Goal: Transaction & Acquisition: Purchase product/service

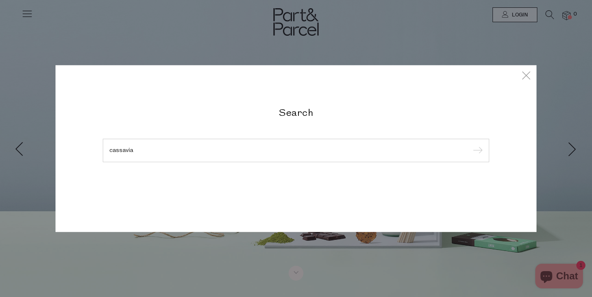
type input "cassavia"
click at [476, 151] on input "submit" at bounding box center [476, 151] width 12 height 12
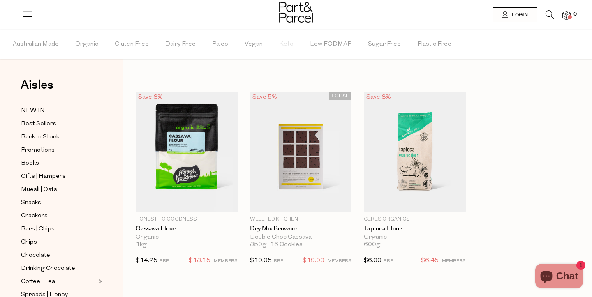
click at [573, 109] on div "Save 8% 1 Add To Parcel Honest to Goodness Cassava Flour Organic 1kg {{max_qty_…" at bounding box center [351, 187] width 456 height 191
click at [541, 14] on li at bounding box center [545, 16] width 17 height 13
click at [545, 14] on icon at bounding box center [549, 14] width 9 height 9
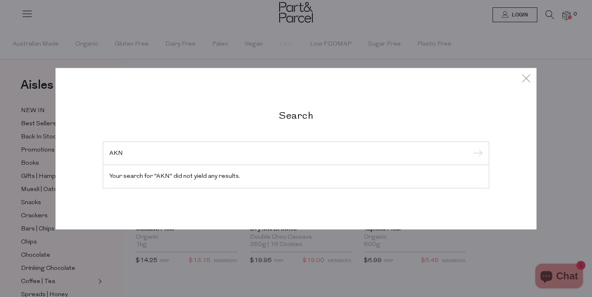
type input "AKN"
click at [476, 154] on input "submit" at bounding box center [476, 153] width 12 height 12
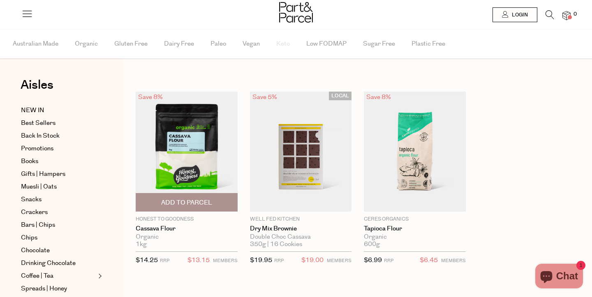
click at [199, 146] on img at bounding box center [187, 152] width 102 height 120
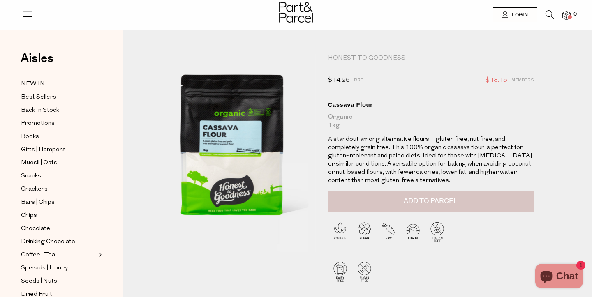
click at [473, 194] on button "Add to Parcel" at bounding box center [430, 201] width 205 height 21
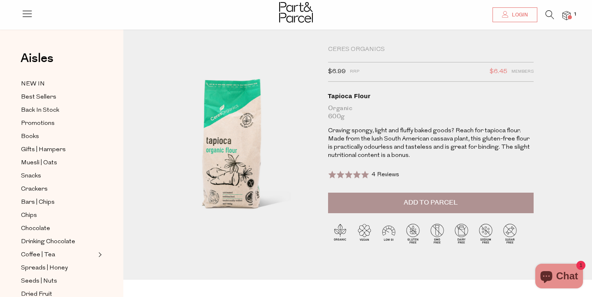
scroll to position [25, 0]
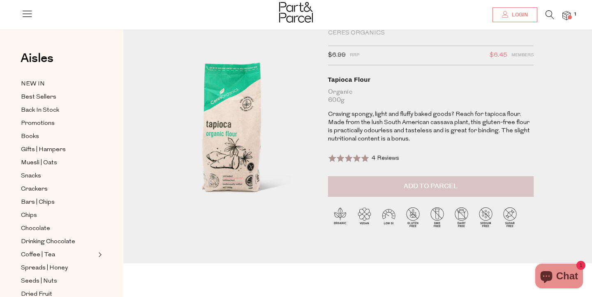
click at [417, 182] on span "Add to Parcel" at bounding box center [430, 186] width 54 height 9
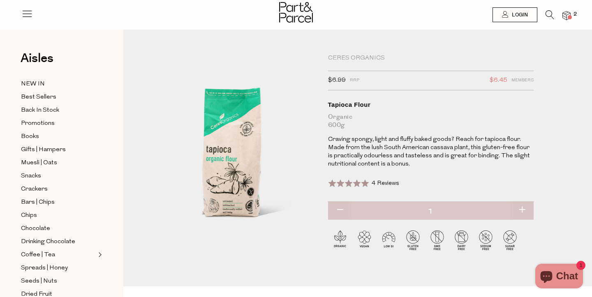
scroll to position [0, 0]
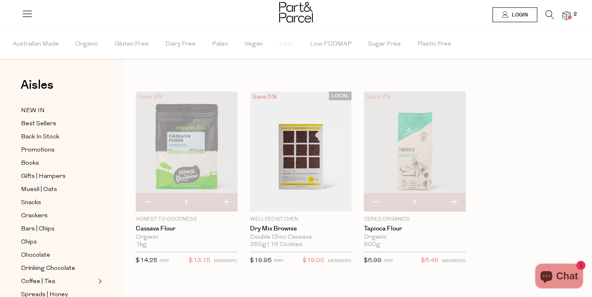
click at [548, 16] on icon at bounding box center [549, 14] width 9 height 9
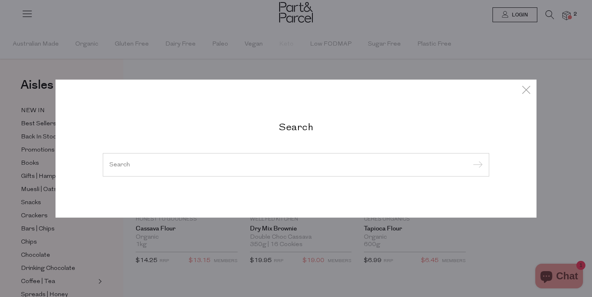
click at [244, 166] on input "search" at bounding box center [295, 164] width 373 height 6
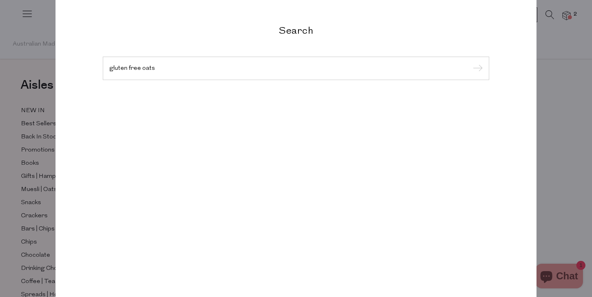
type input "gluten free oats"
click at [476, 69] on input "submit" at bounding box center [476, 68] width 12 height 12
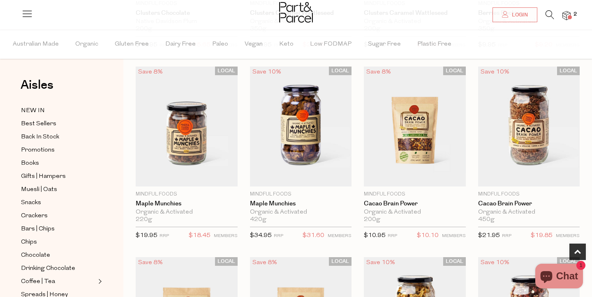
scroll to position [216, 0]
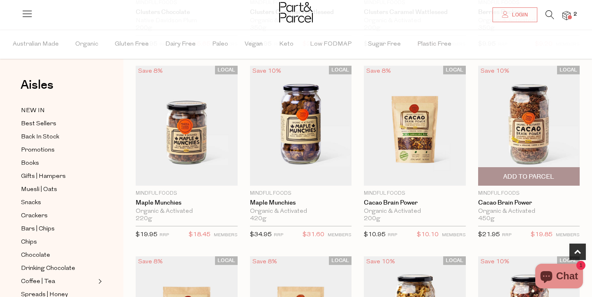
click at [557, 151] on img at bounding box center [529, 126] width 102 height 120
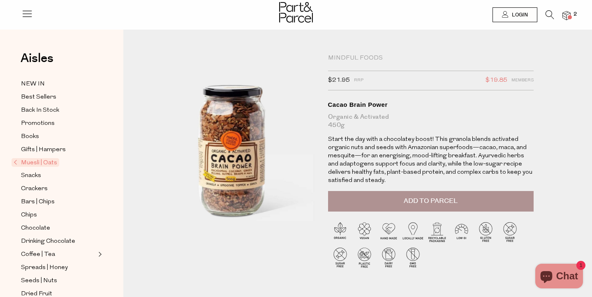
scroll to position [3, 0]
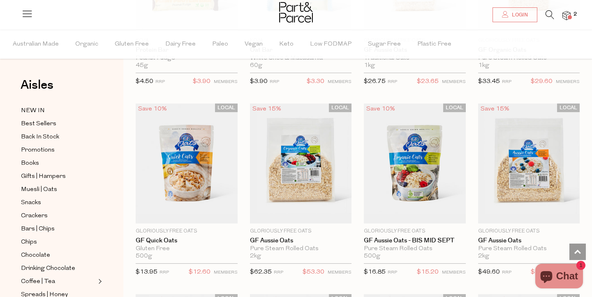
scroll to position [1535, 0]
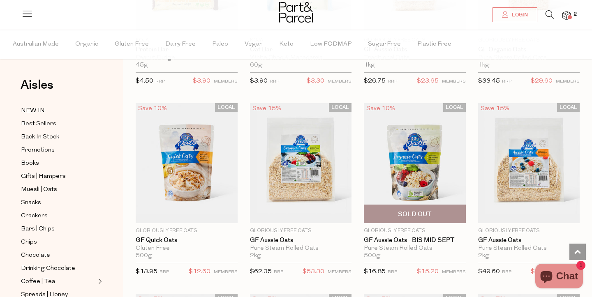
click at [421, 164] on img at bounding box center [415, 163] width 102 height 120
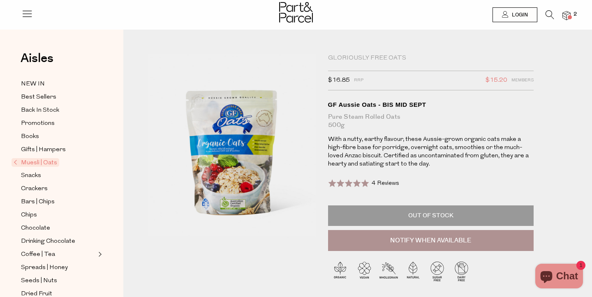
scroll to position [2, 0]
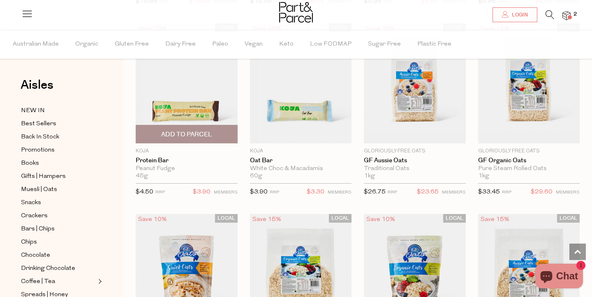
scroll to position [1410, 0]
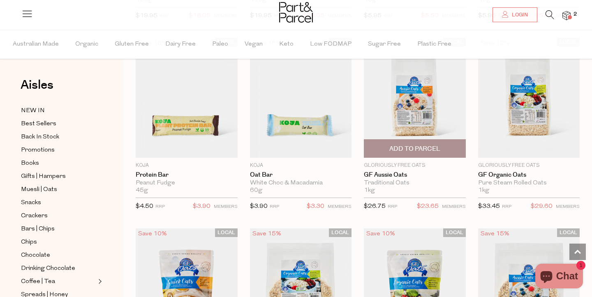
click at [424, 108] on img at bounding box center [415, 97] width 102 height 120
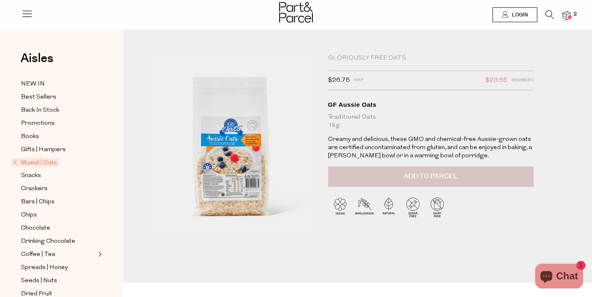
click at [408, 174] on span "Add to Parcel" at bounding box center [430, 176] width 54 height 9
click at [546, 14] on icon at bounding box center [549, 14] width 9 height 9
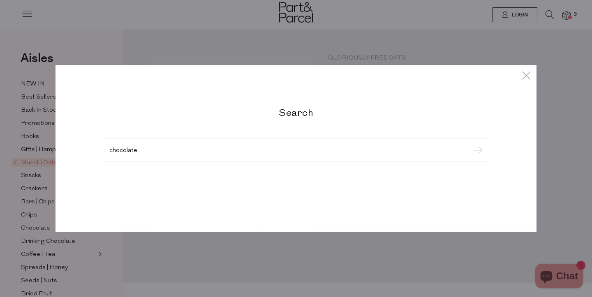
type input "chocolate"
click at [476, 151] on input "submit" at bounding box center [476, 151] width 12 height 12
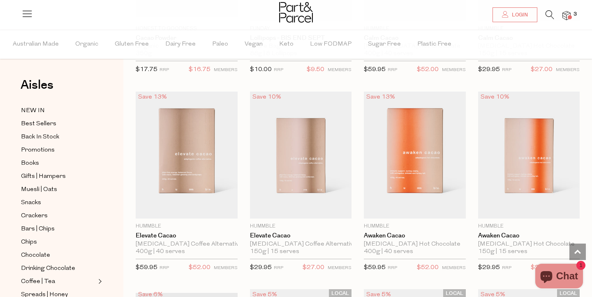
scroll to position [601, 0]
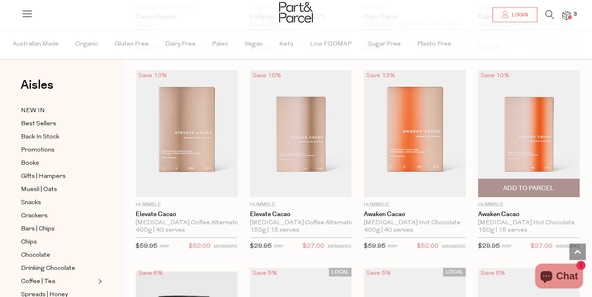
click at [515, 134] on img at bounding box center [529, 133] width 102 height 127
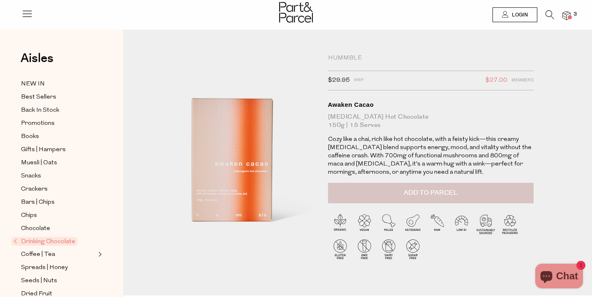
click at [444, 189] on span "Add to Parcel" at bounding box center [430, 192] width 54 height 9
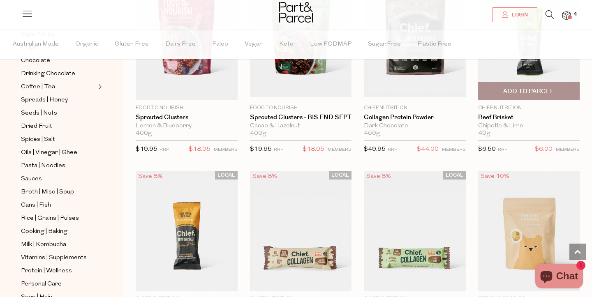
scroll to position [2097, 0]
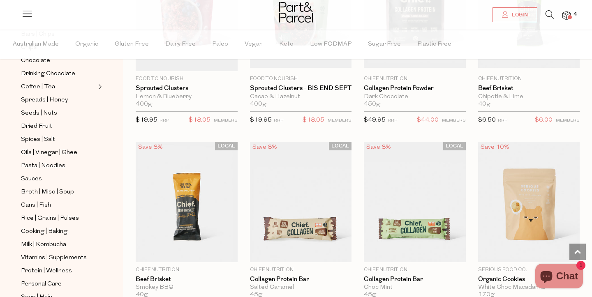
click at [546, 14] on icon at bounding box center [549, 14] width 9 height 9
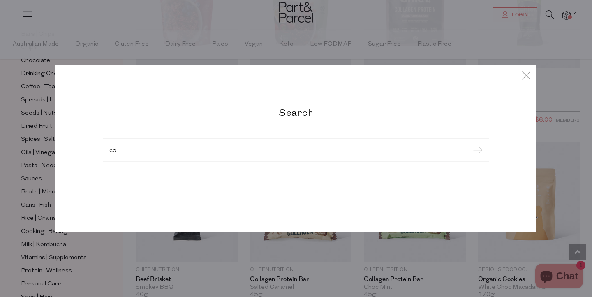
type input "co"
click at [476, 145] on input "submit" at bounding box center [476, 151] width 12 height 12
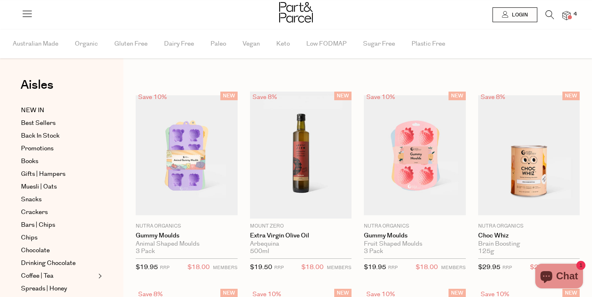
click at [548, 16] on icon at bounding box center [549, 14] width 9 height 9
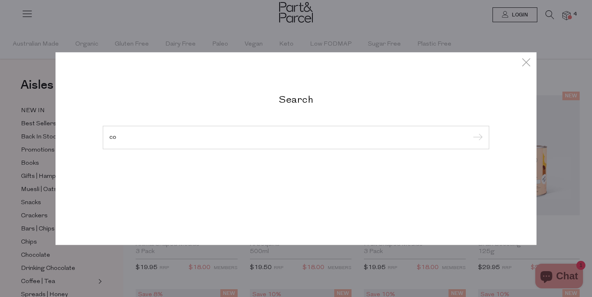
type input "c"
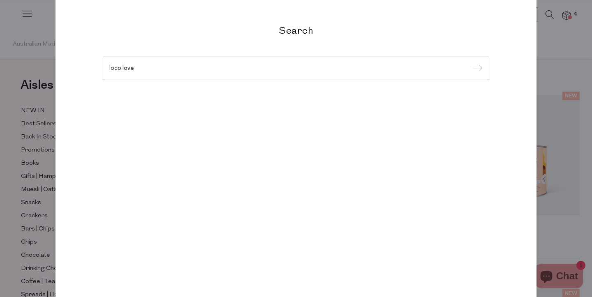
type input "loco love"
click at [476, 69] on input "submit" at bounding box center [476, 68] width 12 height 12
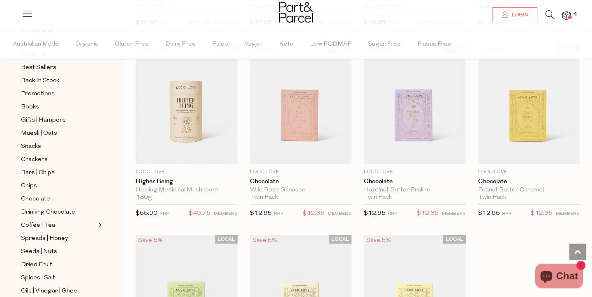
scroll to position [236, 0]
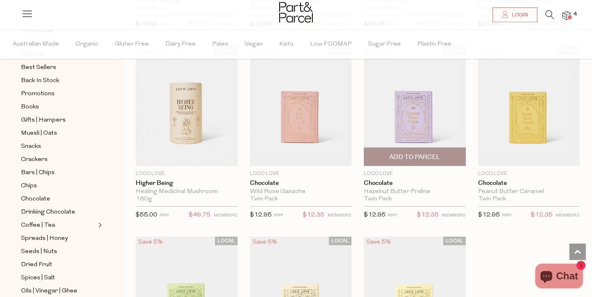
click at [419, 112] on img at bounding box center [415, 106] width 102 height 120
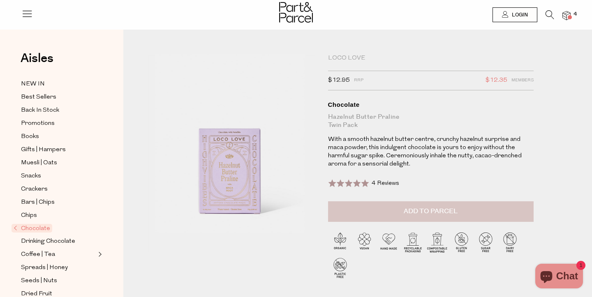
click at [404, 211] on span "Add to Parcel" at bounding box center [430, 211] width 54 height 9
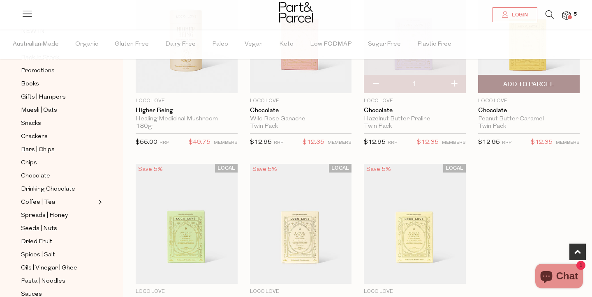
scroll to position [310, 0]
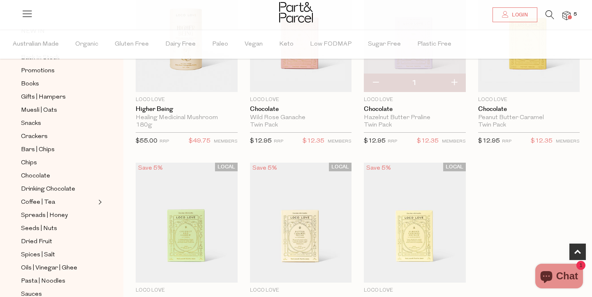
click at [550, 16] on icon at bounding box center [549, 14] width 9 height 9
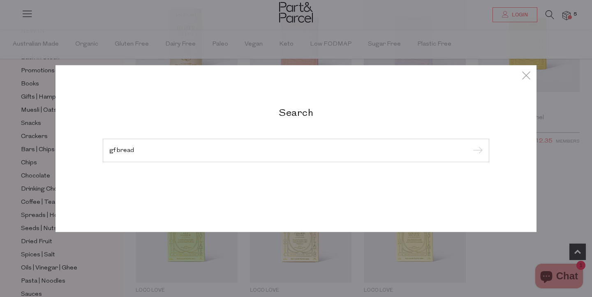
type input "gf bread"
click at [476, 151] on input "submit" at bounding box center [476, 151] width 12 height 12
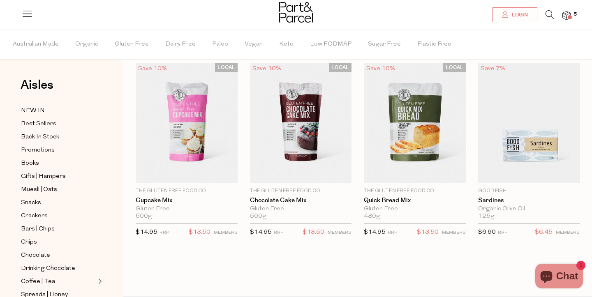
scroll to position [46, 0]
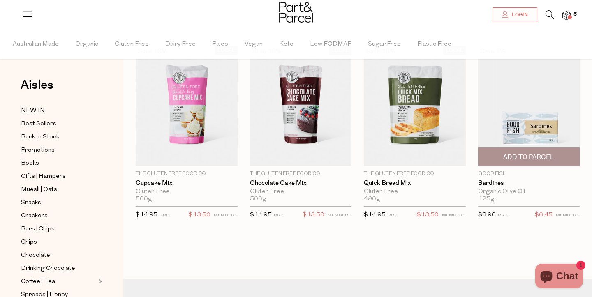
click at [536, 123] on img at bounding box center [529, 106] width 102 height 120
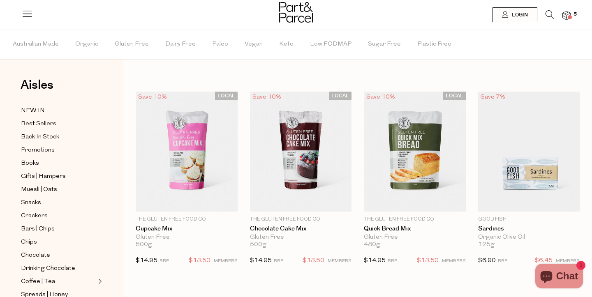
scroll to position [46, 0]
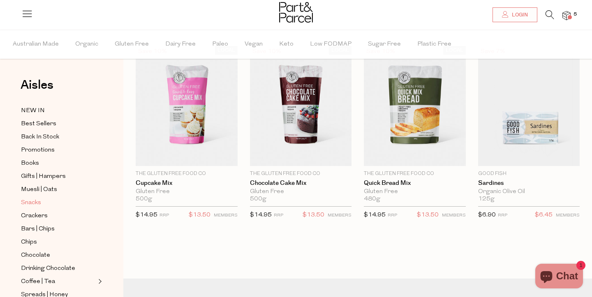
click at [39, 200] on span "Snacks" at bounding box center [31, 203] width 20 height 10
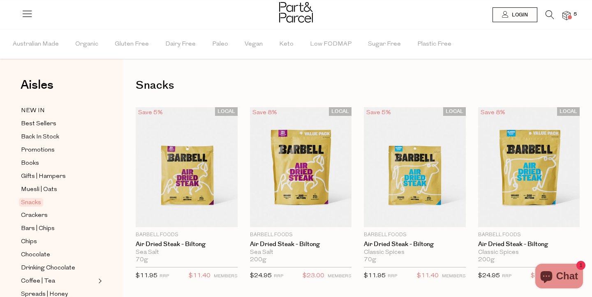
click at [549, 15] on icon at bounding box center [549, 14] width 9 height 9
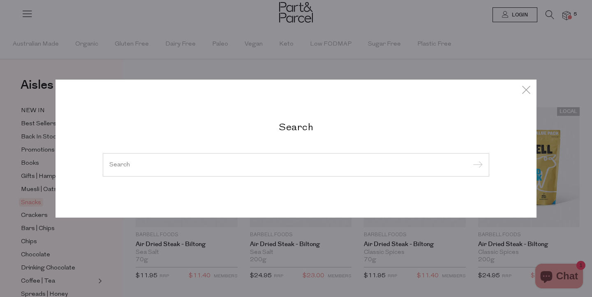
click at [320, 163] on input "search" at bounding box center [295, 164] width 373 height 6
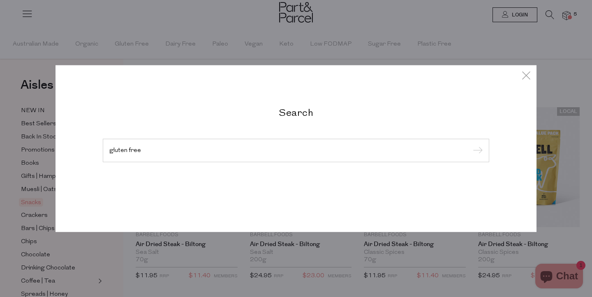
type input "gluten free"
click at [476, 151] on input "submit" at bounding box center [476, 151] width 12 height 12
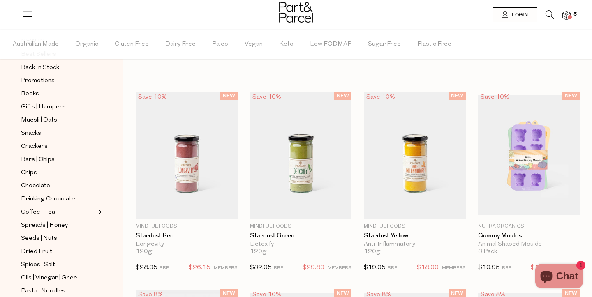
click at [549, 13] on icon at bounding box center [549, 14] width 9 height 9
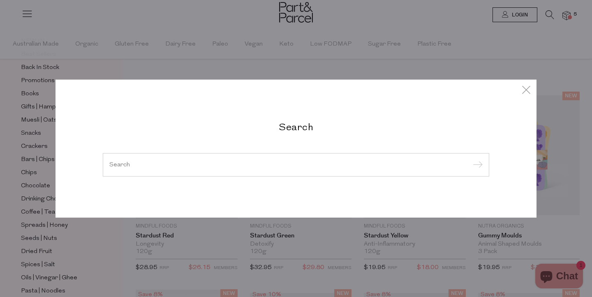
type input "a"
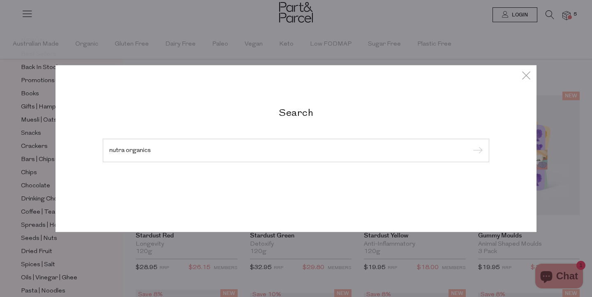
type input "nutra organics"
click at [476, 151] on input "submit" at bounding box center [476, 151] width 12 height 12
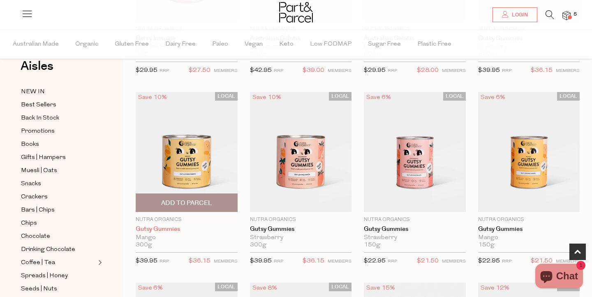
scroll to position [381, 0]
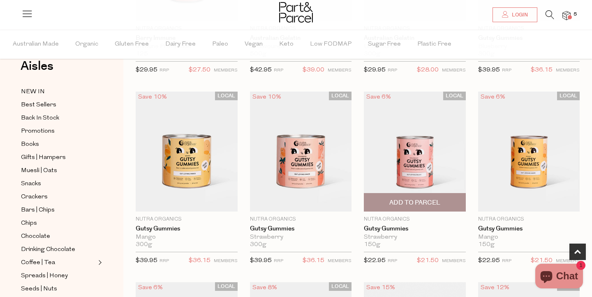
click at [406, 147] on img at bounding box center [415, 152] width 102 height 120
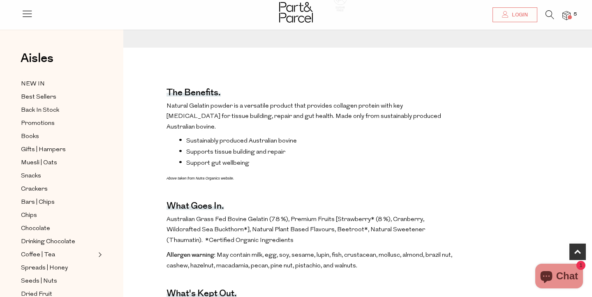
scroll to position [297, 0]
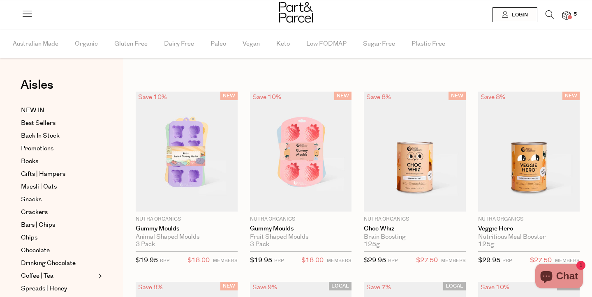
click at [127, 217] on div "NEW Save 10% 1 Add To Parcel Nutra Organics Gummy Moulds Animal Shaped Moulds 3…" at bounding box center [180, 181] width 114 height 178
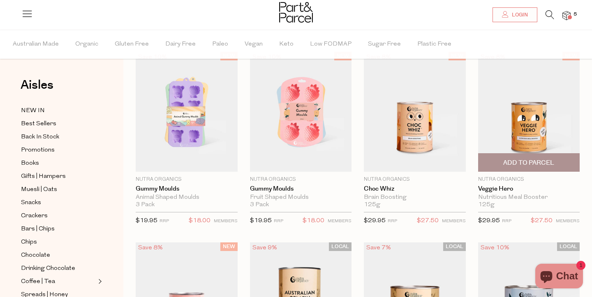
scroll to position [46, 0]
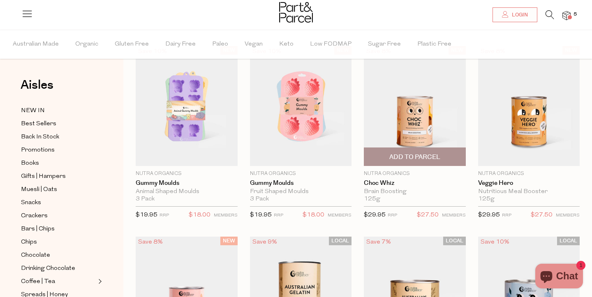
click at [421, 99] on img at bounding box center [415, 106] width 102 height 120
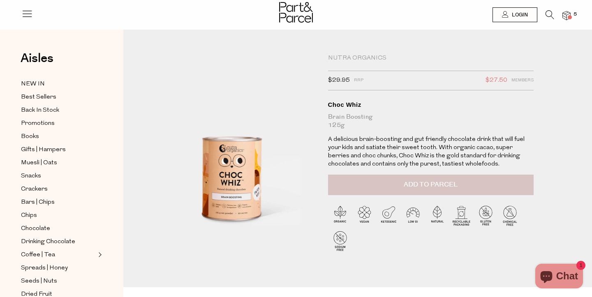
click at [492, 177] on button "Add to Parcel" at bounding box center [430, 185] width 205 height 21
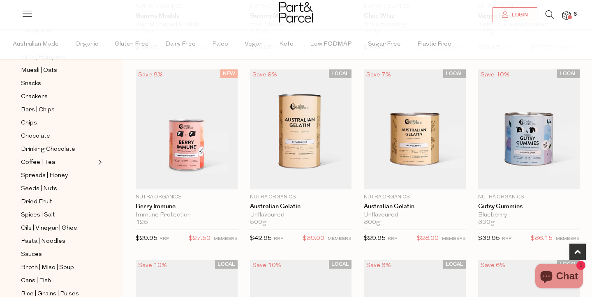
scroll to position [357, 0]
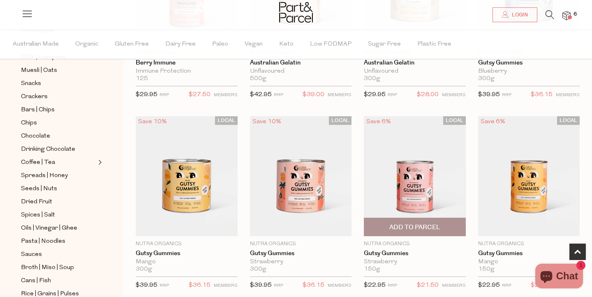
click at [395, 191] on img at bounding box center [415, 176] width 102 height 120
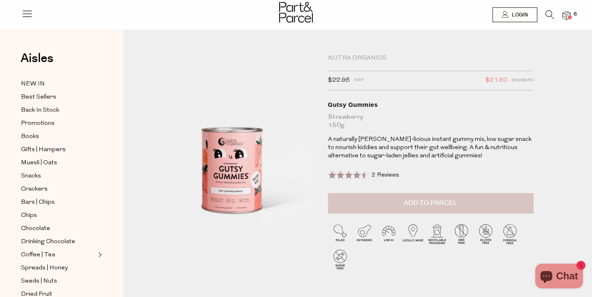
click at [395, 204] on button "Add to Parcel" at bounding box center [430, 203] width 205 height 21
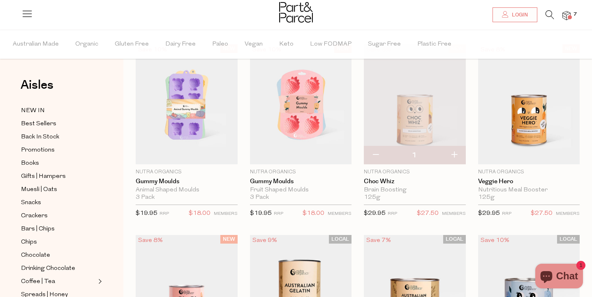
scroll to position [47, 0]
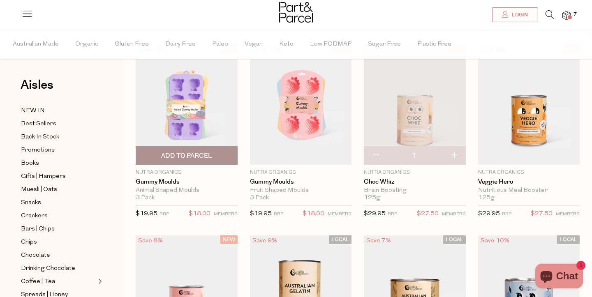
click at [213, 111] on img at bounding box center [187, 105] width 102 height 120
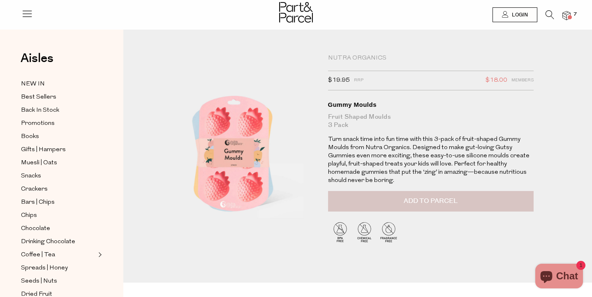
click at [403, 195] on button "Add to Parcel" at bounding box center [430, 201] width 205 height 21
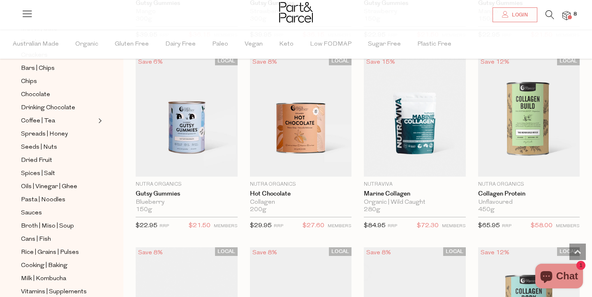
scroll to position [187, 0]
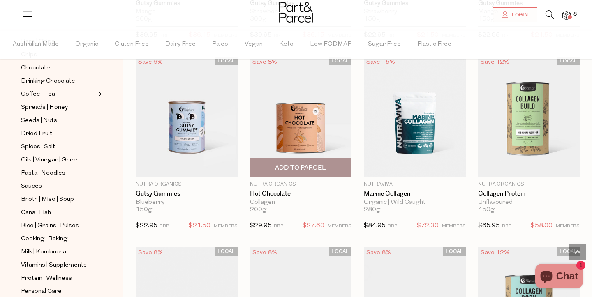
click at [311, 138] on img at bounding box center [301, 117] width 102 height 120
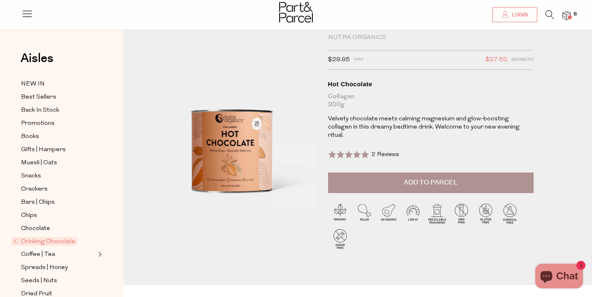
scroll to position [20, 0]
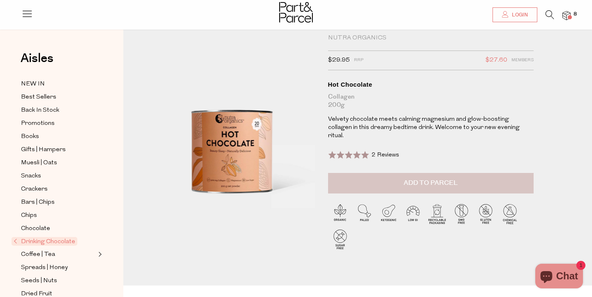
click at [471, 179] on button "Add to Parcel" at bounding box center [430, 183] width 205 height 21
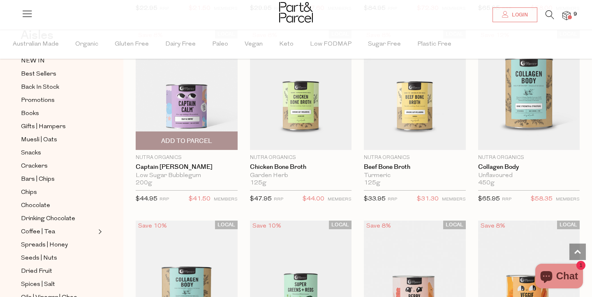
scroll to position [825, 0]
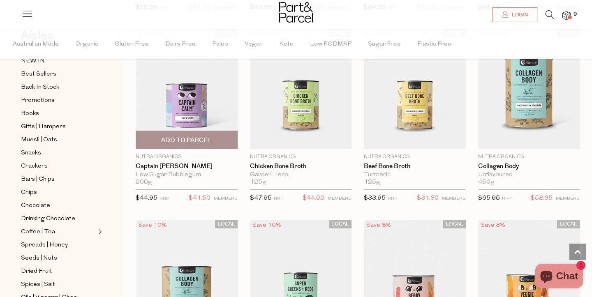
click at [203, 105] on img at bounding box center [187, 89] width 102 height 120
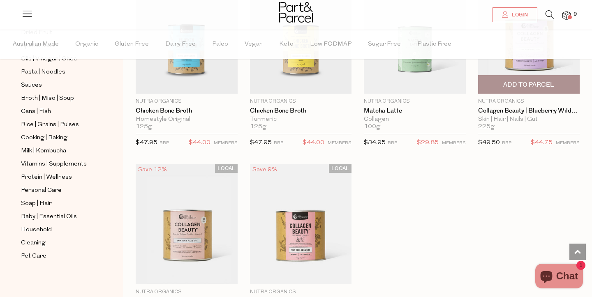
scroll to position [1693, 0]
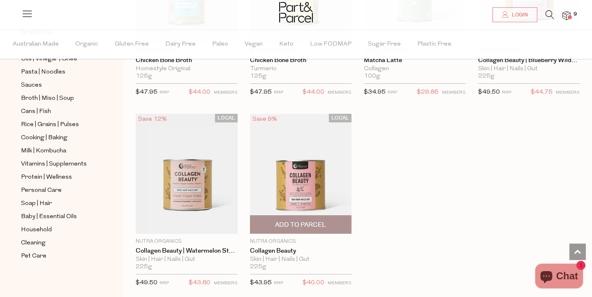
click at [302, 172] on img at bounding box center [301, 174] width 102 height 120
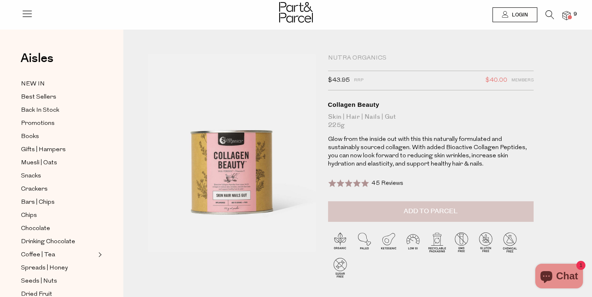
click at [459, 212] on button "Add to Parcel" at bounding box center [430, 211] width 205 height 21
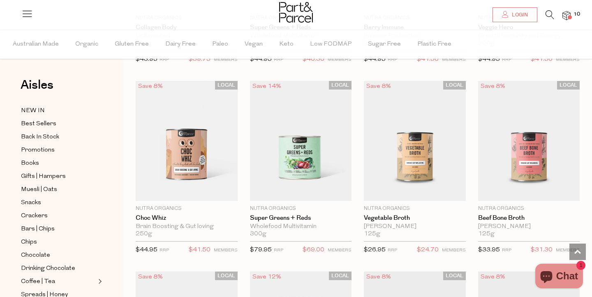
scroll to position [1132, 0]
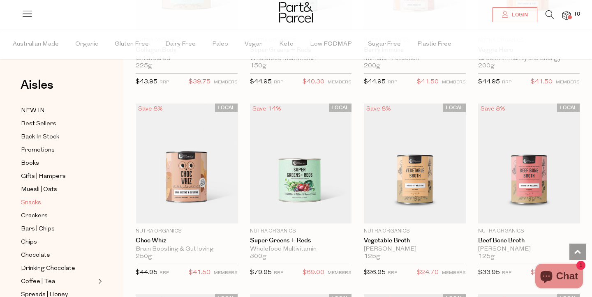
click at [37, 201] on span "Snacks" at bounding box center [31, 203] width 20 height 10
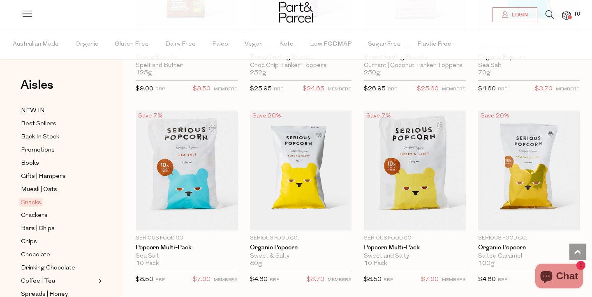
scroll to position [1926, 0]
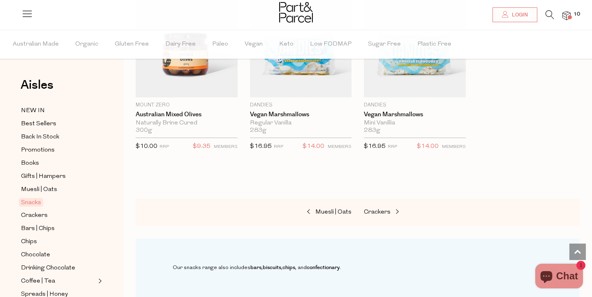
scroll to position [3209, 0]
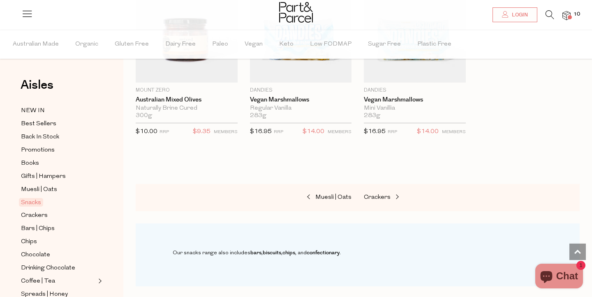
click at [549, 14] on icon at bounding box center [549, 14] width 9 height 9
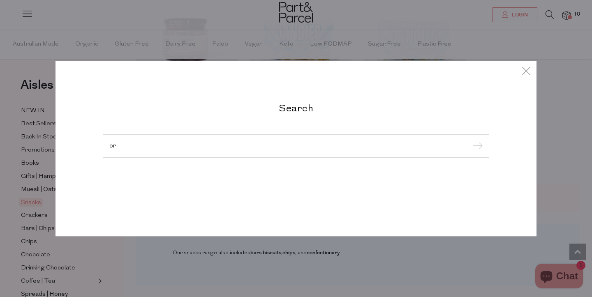
type input "o"
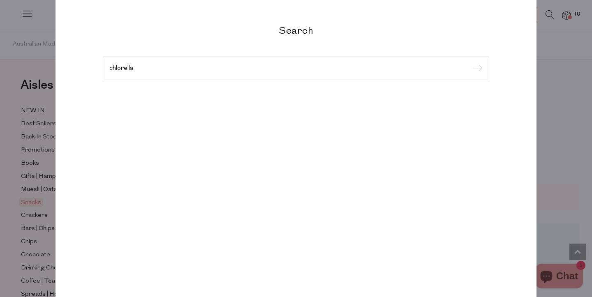
type input "chlorella"
click at [476, 69] on input "submit" at bounding box center [476, 68] width 12 height 12
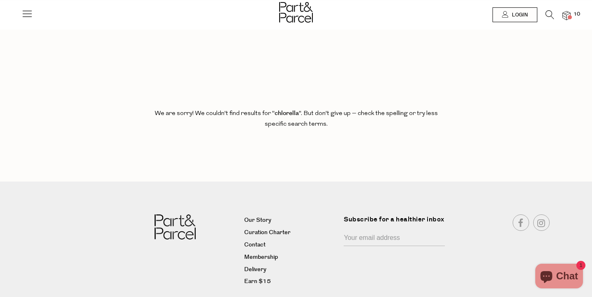
click at [565, 14] on img at bounding box center [566, 15] width 8 height 9
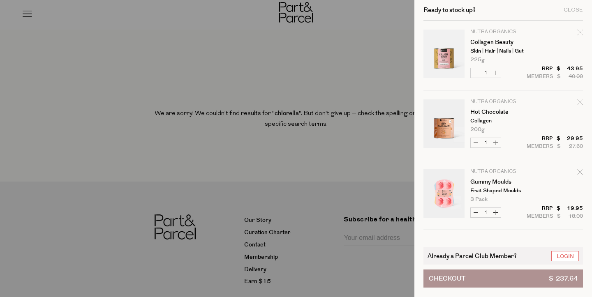
click at [440, 9] on h2 "Ready to stock up?" at bounding box center [449, 10] width 52 height 6
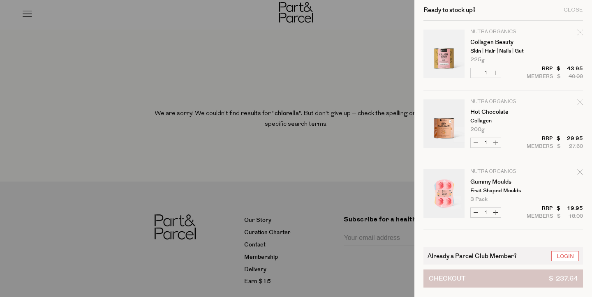
click at [467, 273] on button "Checkout $ 237.64" at bounding box center [502, 278] width 159 height 18
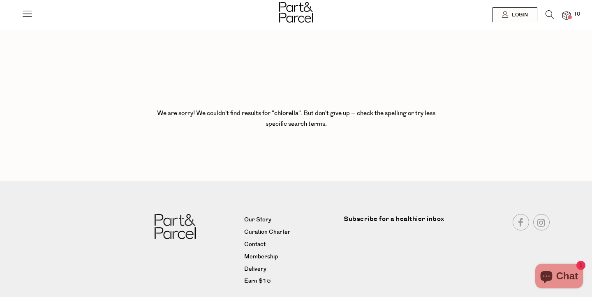
click at [566, 12] on img at bounding box center [566, 15] width 8 height 9
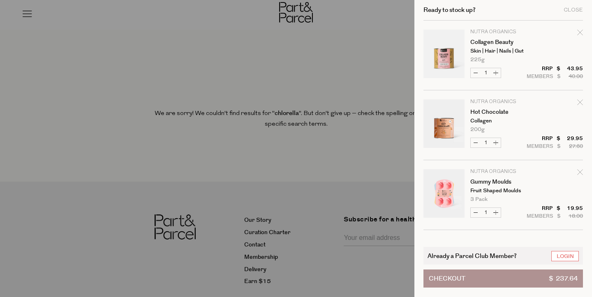
click at [367, 82] on div at bounding box center [296, 148] width 592 height 297
